Goal: Task Accomplishment & Management: Manage account settings

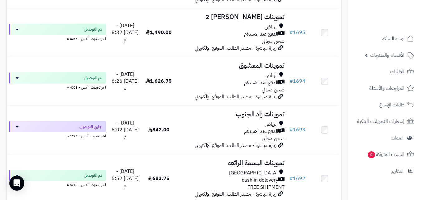
scroll to position [930, 0]
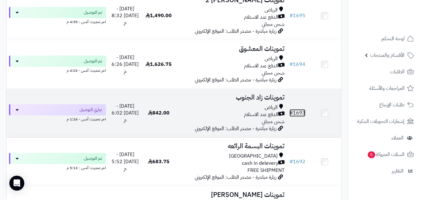
click at [299, 116] on link "# 1693" at bounding box center [297, 112] width 16 height 7
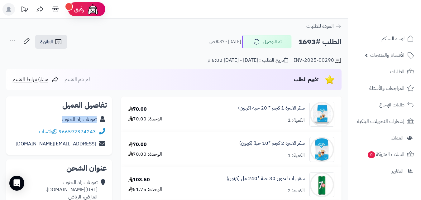
copy div "تموينات زاد الجنوب"
drag, startPoint x: 59, startPoint y: 119, endPoint x: 99, endPoint y: 121, distance: 40.2
click at [99, 121] on div "تموينات زاد الجنوب" at bounding box center [59, 119] width 96 height 12
click at [54, 35] on link "الفاتورة" at bounding box center [51, 42] width 32 height 14
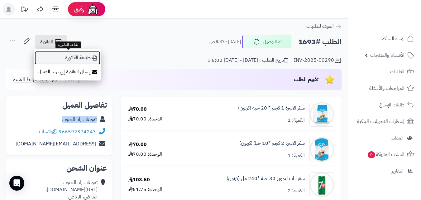
click at [80, 57] on link "طباعة الفاتورة" at bounding box center [67, 58] width 66 height 14
